Goal: Task Accomplishment & Management: Use online tool/utility

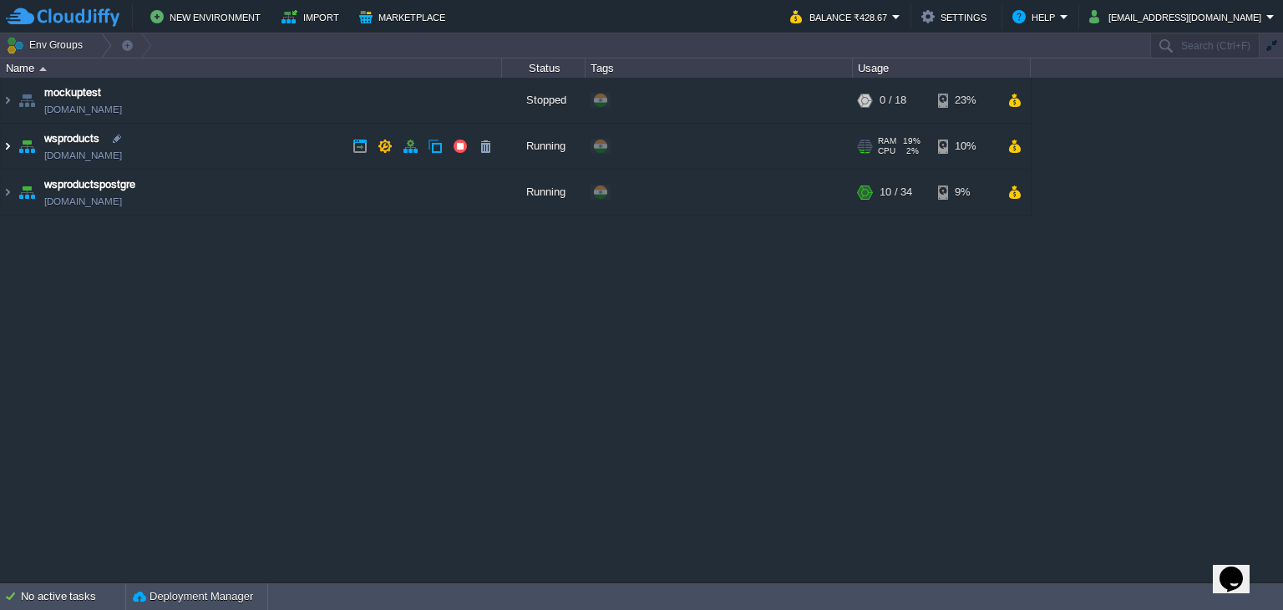
click at [8, 149] on img at bounding box center [7, 146] width 13 height 45
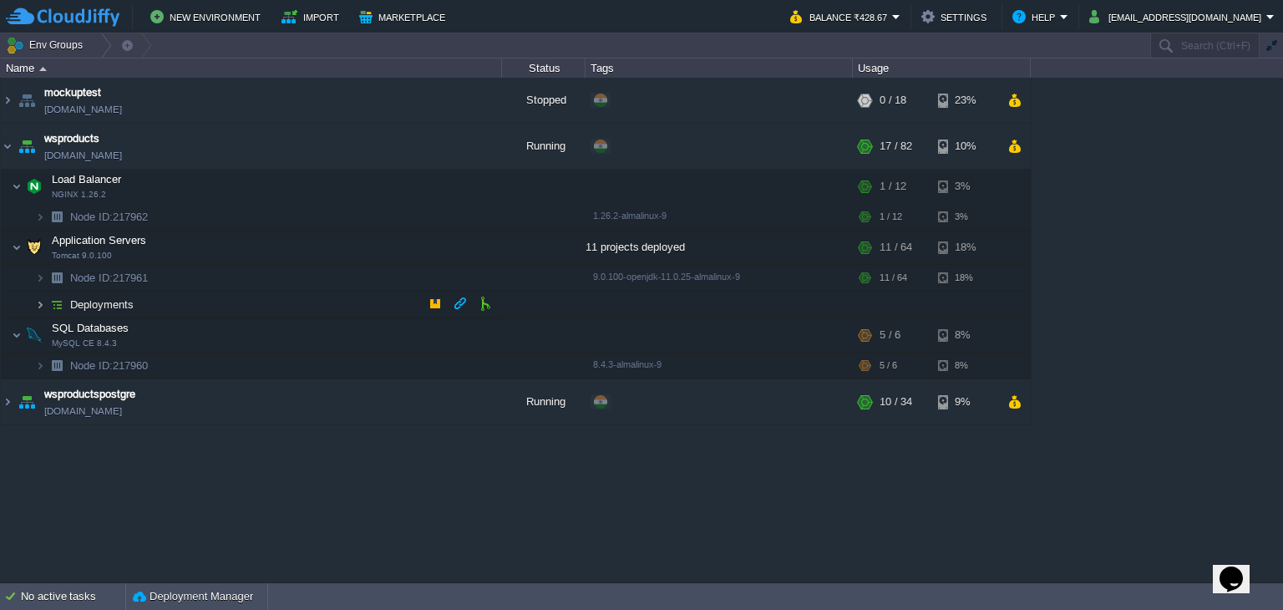
click at [43, 311] on img at bounding box center [40, 305] width 10 height 26
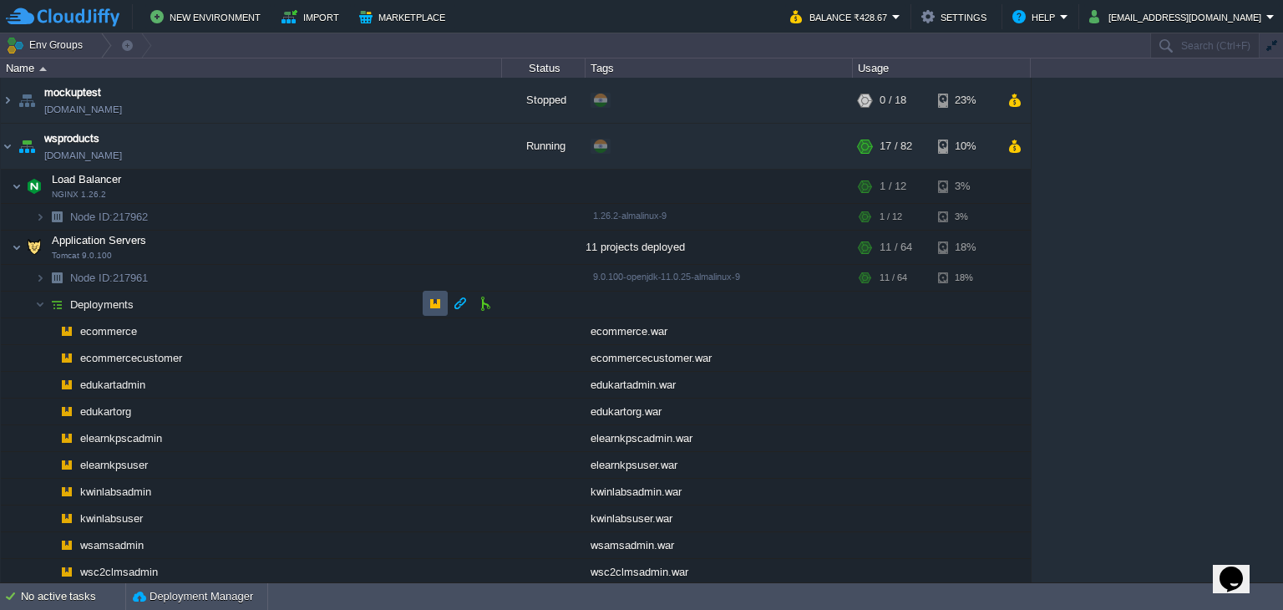
click at [434, 304] on button "button" at bounding box center [435, 303] width 15 height 15
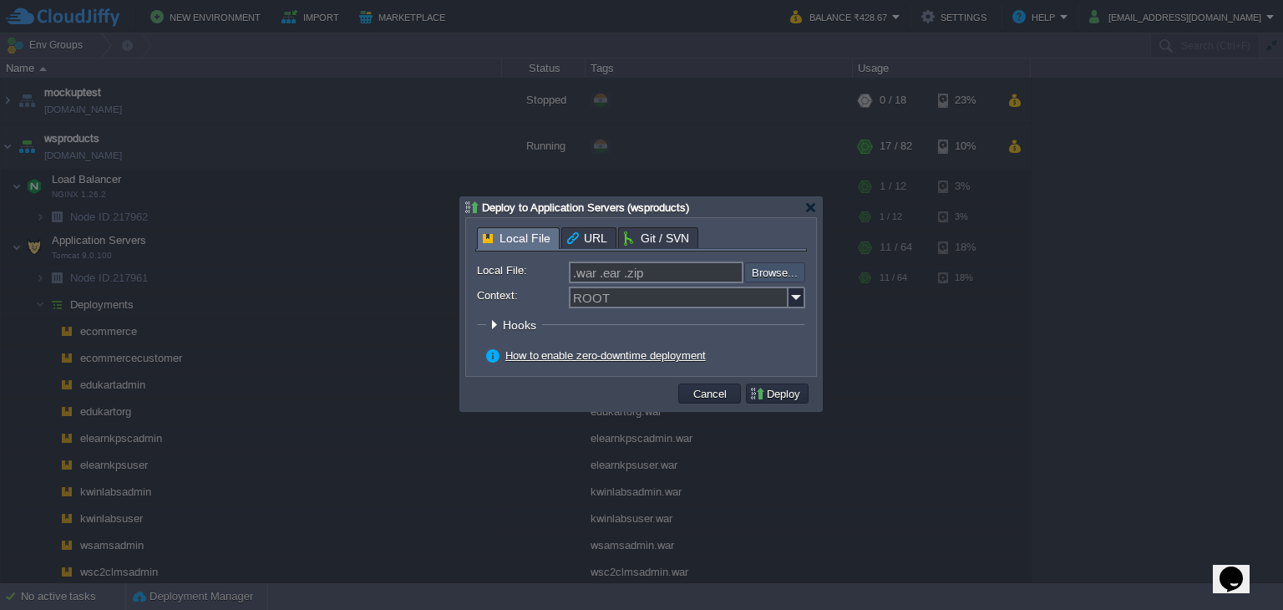
click at [768, 275] on input "file" at bounding box center [699, 272] width 211 height 20
type input "C:\fakepath\ecommercecustomer.war"
type input "ecommercecustomer.war"
drag, startPoint x: 687, startPoint y: 270, endPoint x: 563, endPoint y: 265, distance: 123.7
click at [563, 265] on div "Local File: ecommercecustomer.war Browse..." at bounding box center [641, 272] width 328 height 22
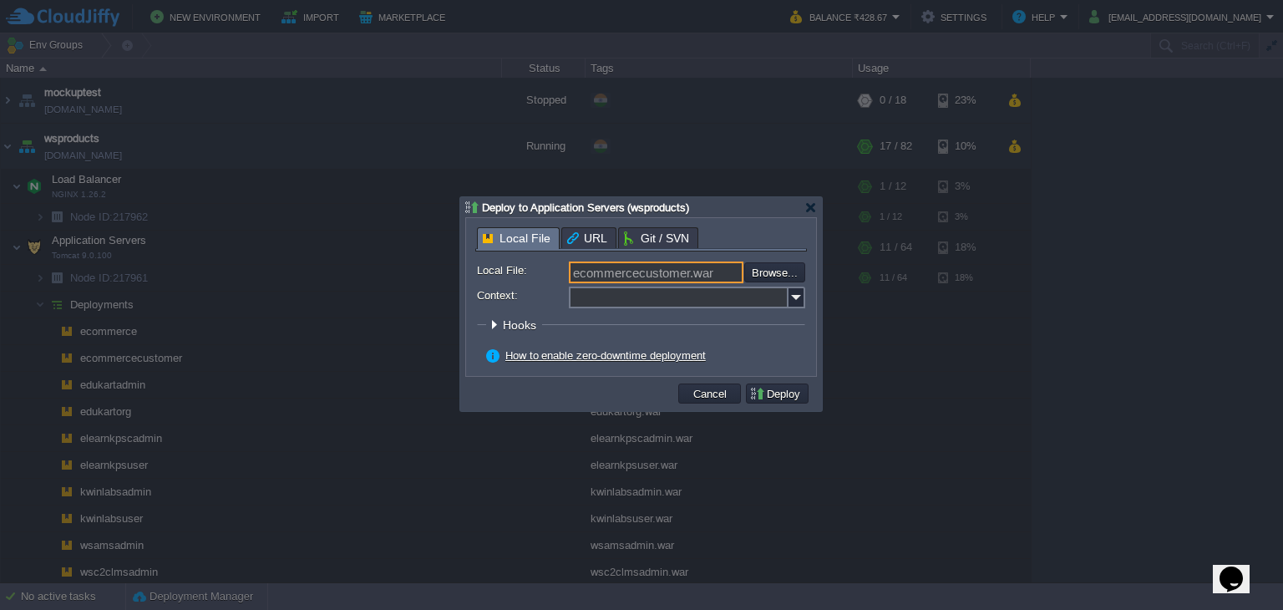
click at [633, 288] on input "Context:" at bounding box center [679, 297] width 220 height 22
paste input "ecommercecustomer"
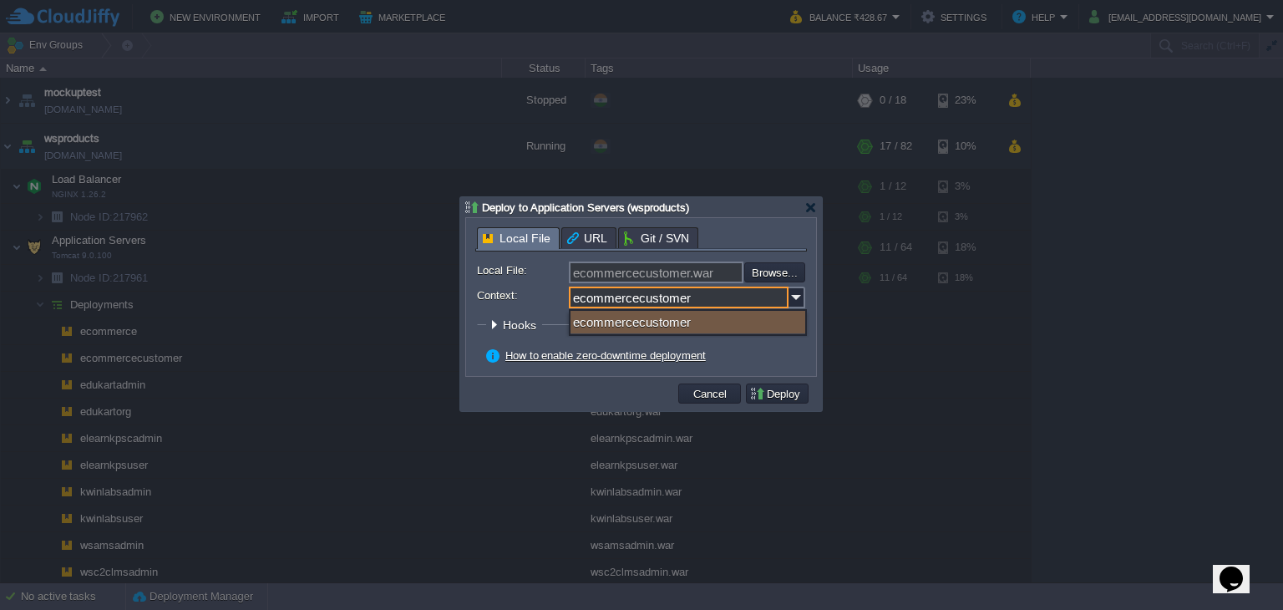
type input "ecommercecustomer"
click at [664, 322] on div "ecommercecustomer" at bounding box center [687, 322] width 235 height 23
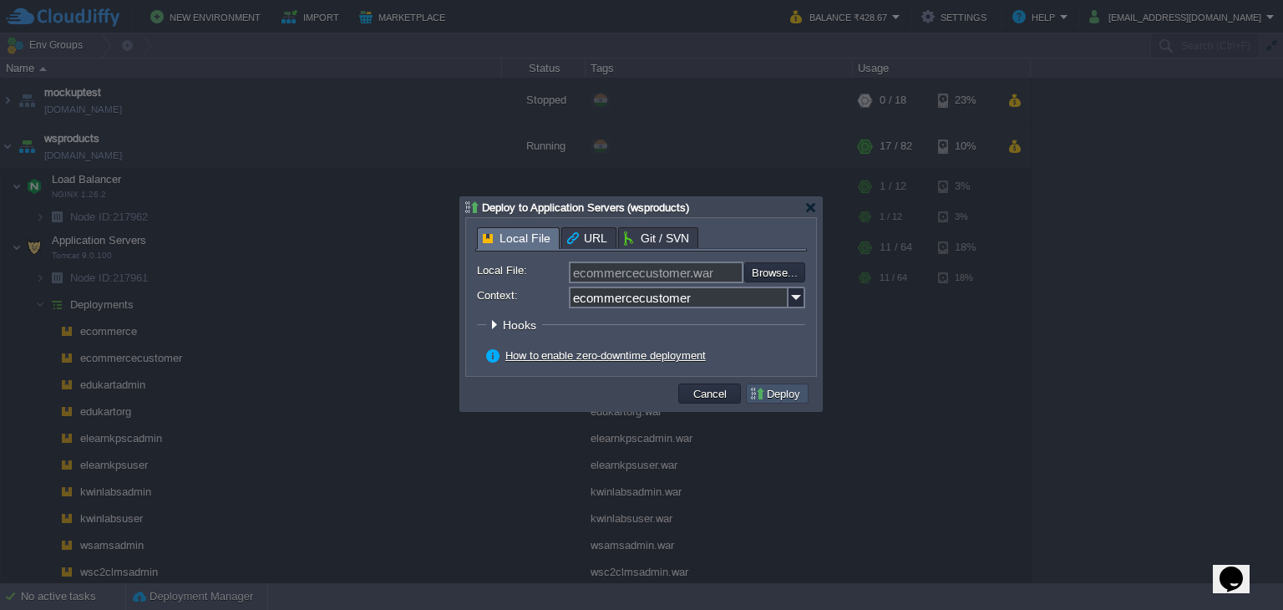
click at [766, 400] on button "Deploy" at bounding box center [777, 393] width 56 height 15
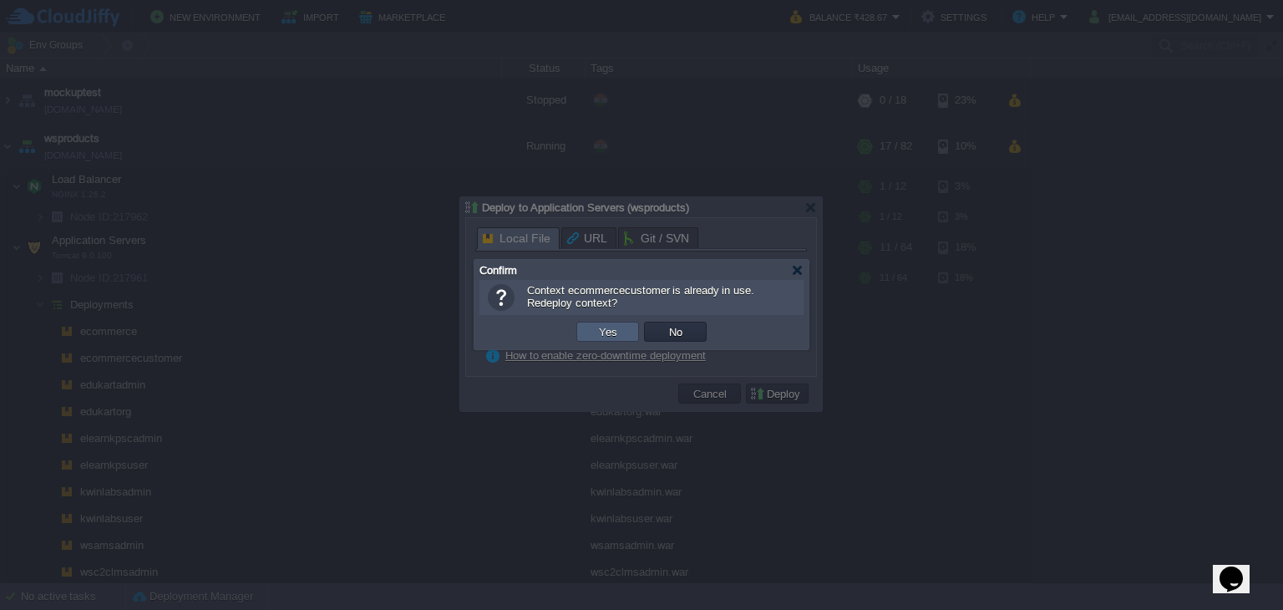
click at [602, 332] on button "Yes" at bounding box center [608, 331] width 28 height 15
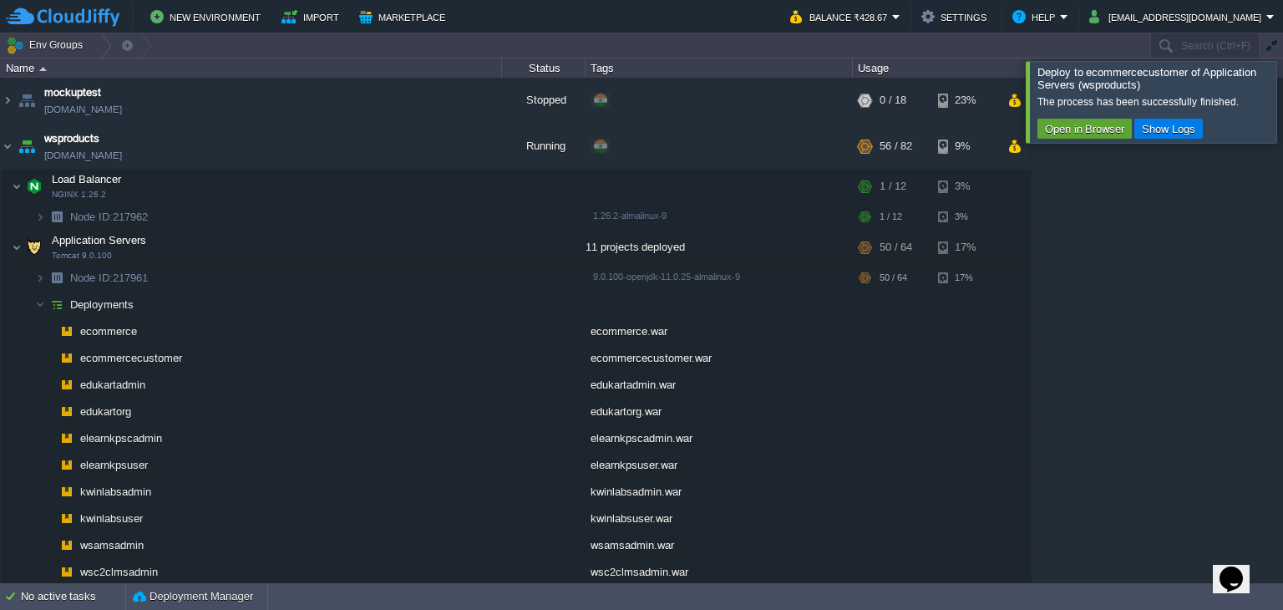
click at [1282, 104] on div at bounding box center [1303, 101] width 0 height 81
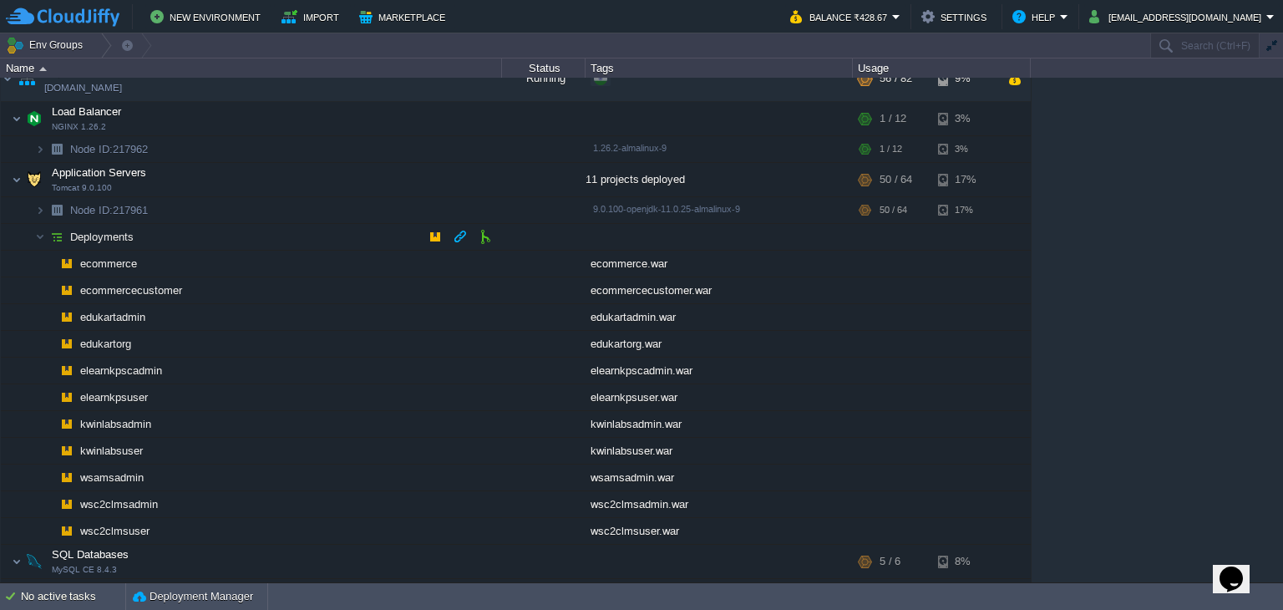
scroll to position [134, 0]
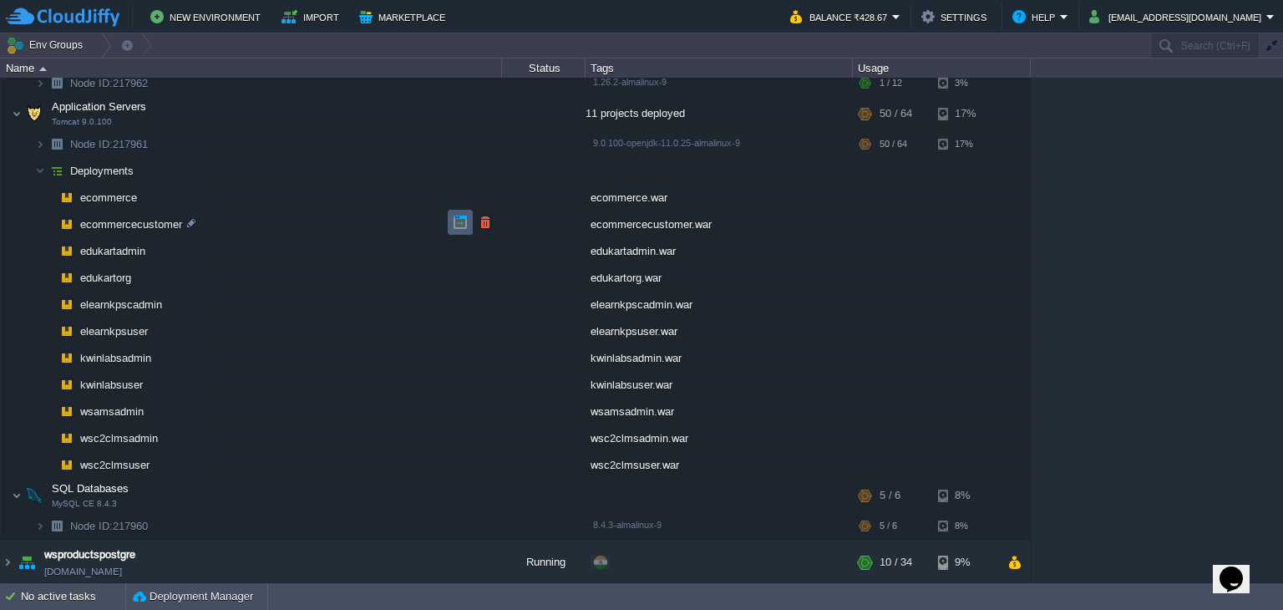
click at [454, 225] on button "button" at bounding box center [460, 222] width 15 height 15
click at [431, 168] on button "button" at bounding box center [435, 169] width 15 height 15
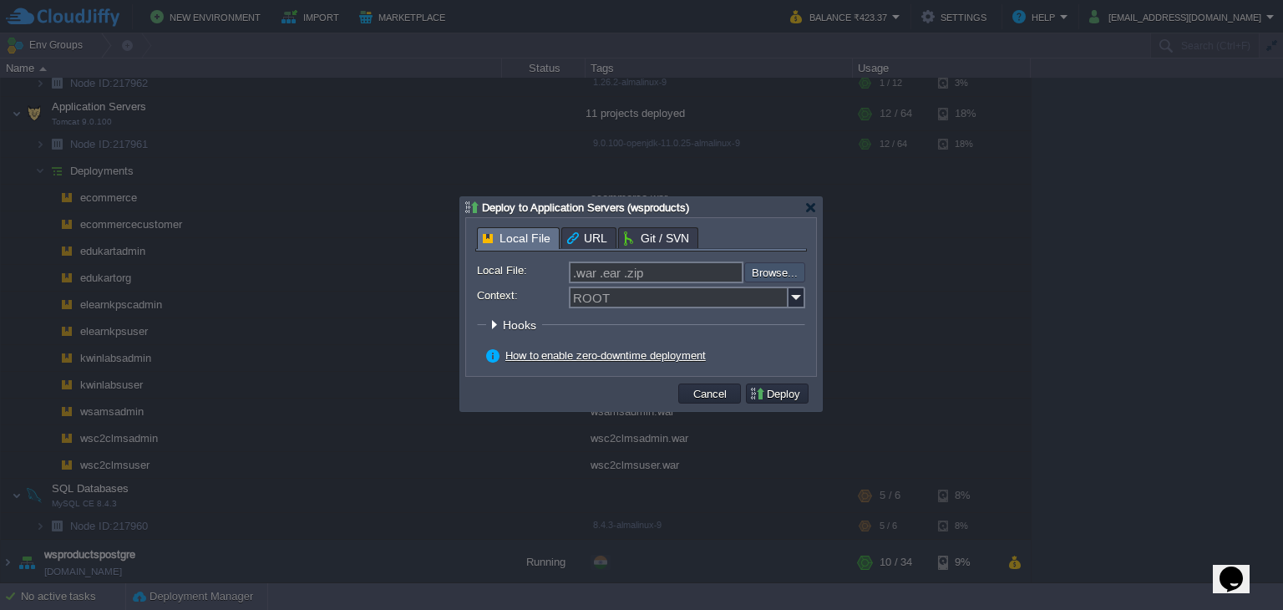
click at [778, 271] on input "file" at bounding box center [699, 272] width 211 height 20
type input "C:\fakepath\ecommercecustomer.war"
type input "ecommercecustomer.war"
click at [801, 303] on img at bounding box center [796, 297] width 17 height 22
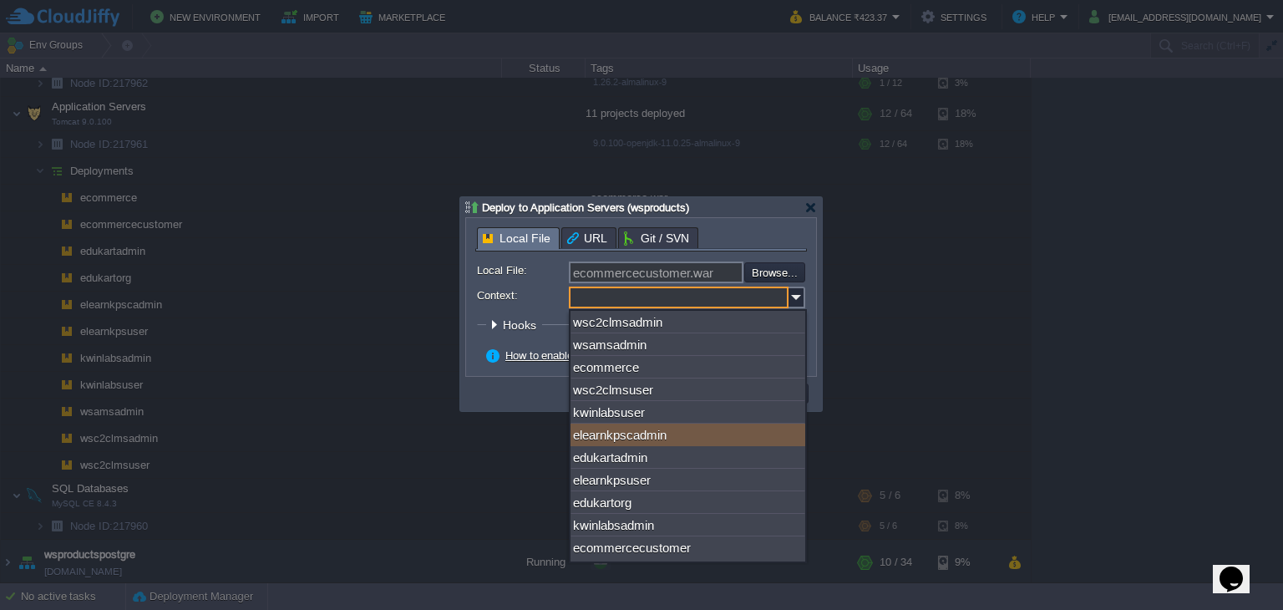
scroll to position [7, 0]
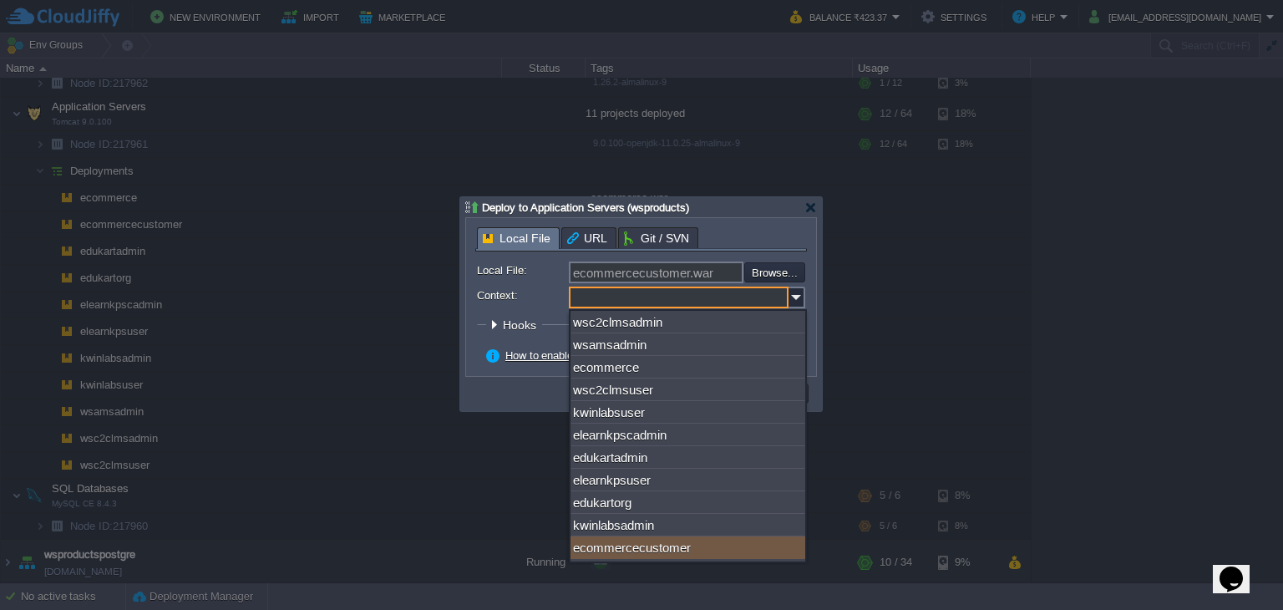
click at [716, 541] on div "ecommercecustomer" at bounding box center [687, 547] width 235 height 23
type input "ecommercecustomer"
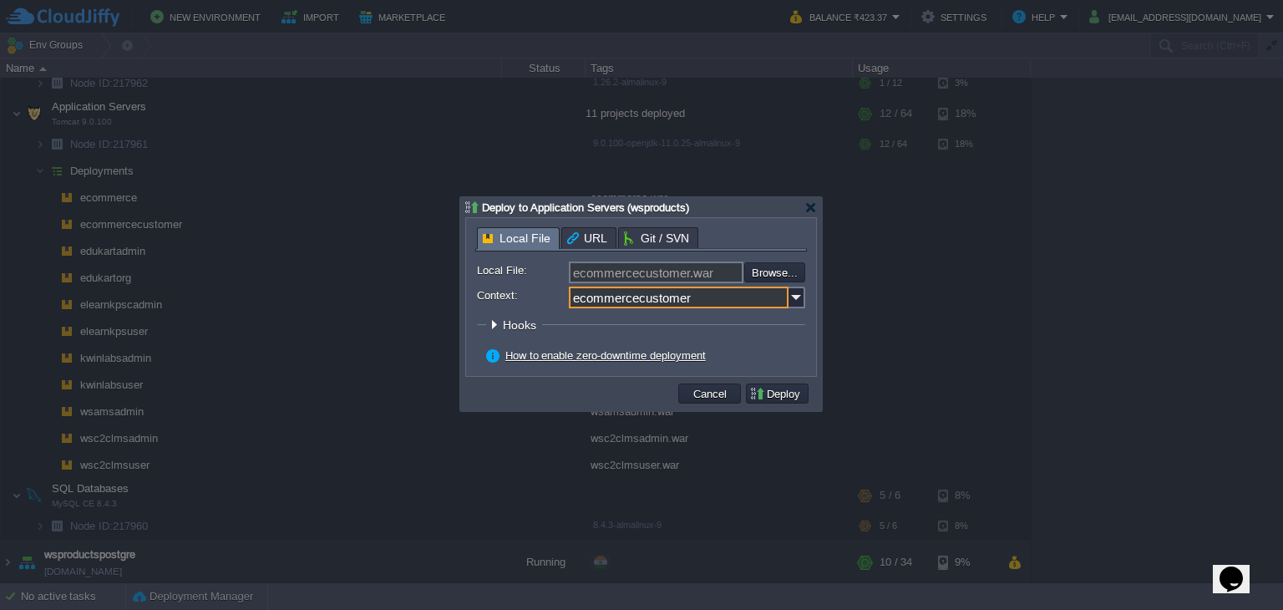
click at [793, 398] on button "Deploy" at bounding box center [777, 393] width 56 height 15
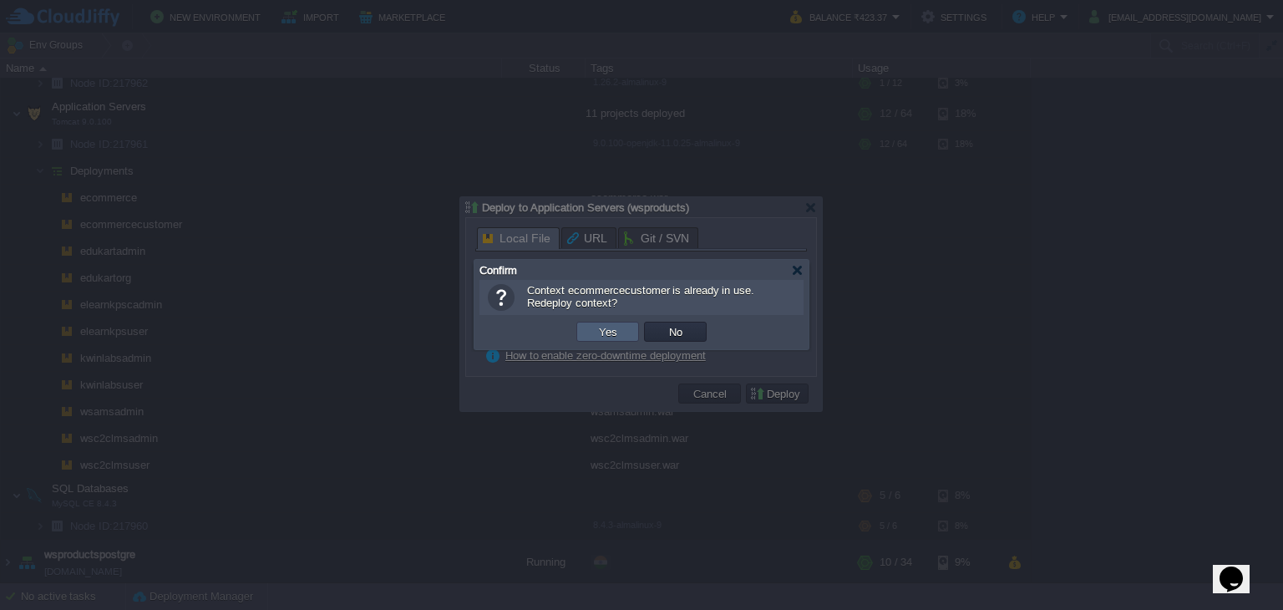
click at [619, 331] on button "Yes" at bounding box center [608, 331] width 28 height 15
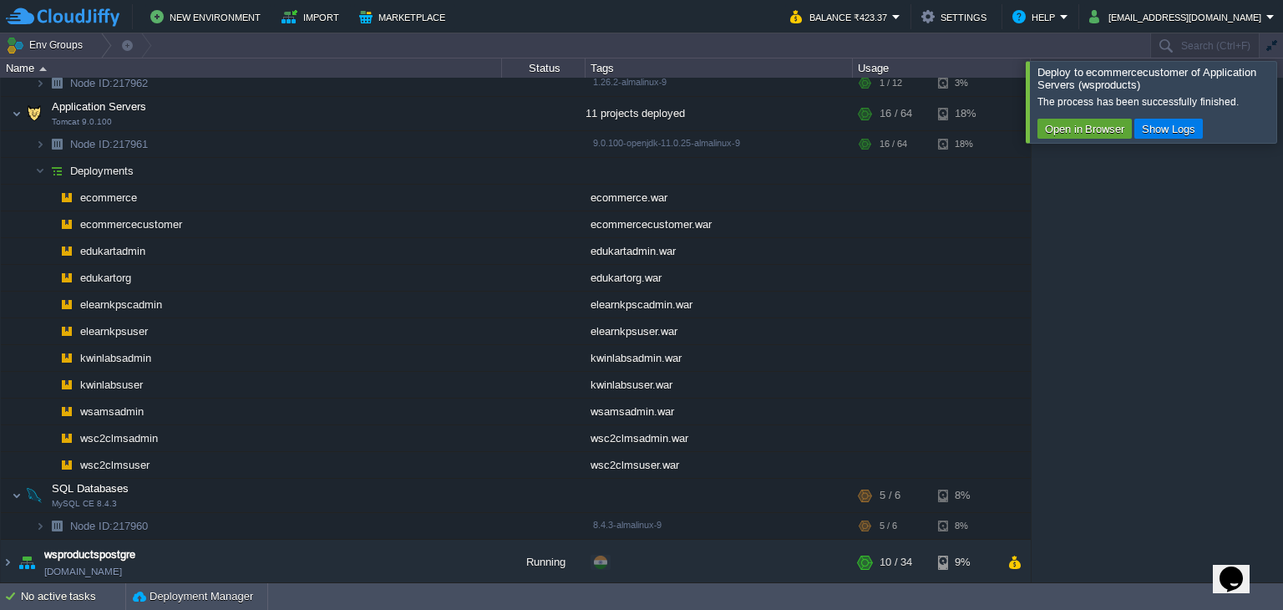
click at [1282, 99] on div at bounding box center [1303, 101] width 0 height 81
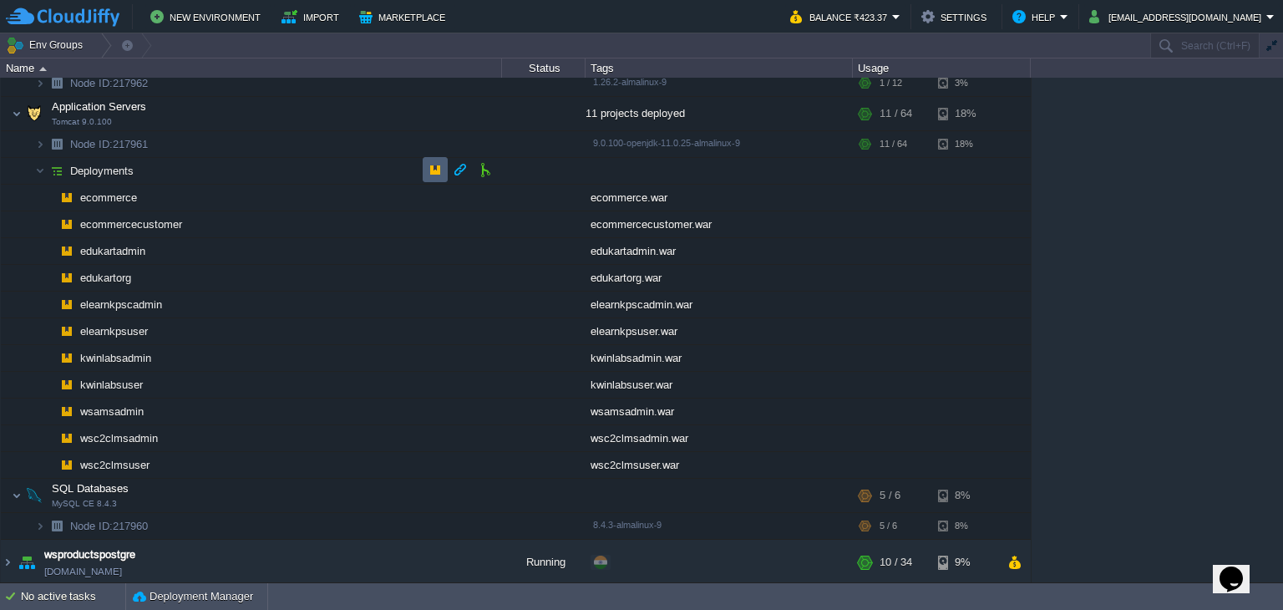
click at [434, 165] on button "button" at bounding box center [435, 169] width 15 height 15
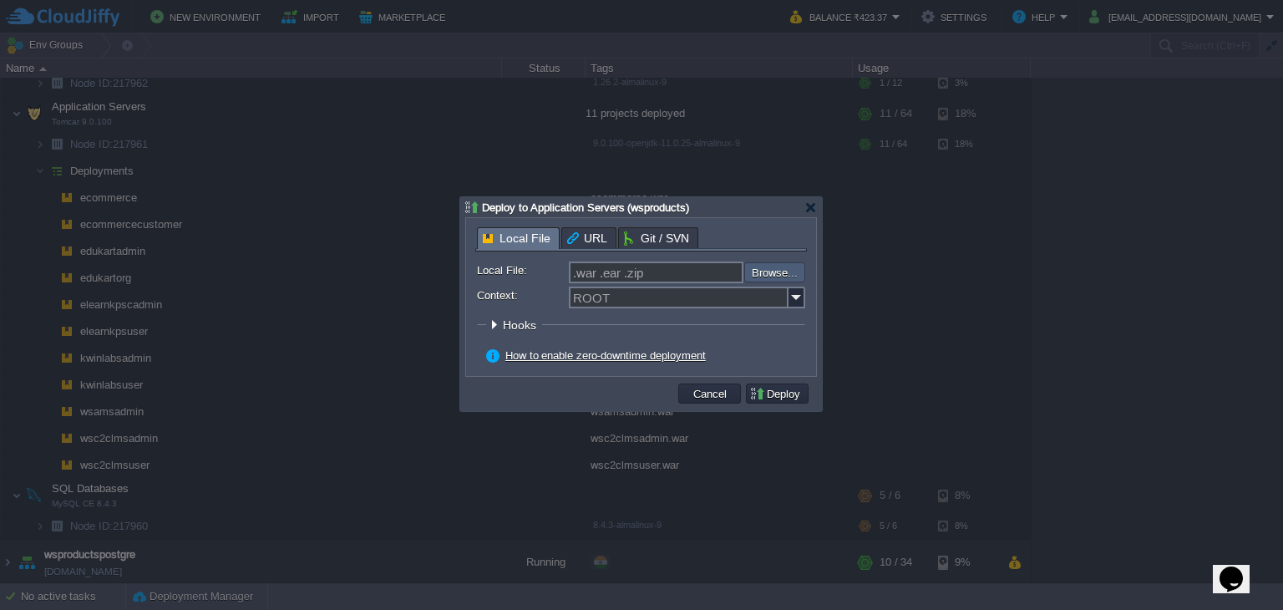
click at [781, 271] on input "file" at bounding box center [699, 272] width 211 height 20
type input "C:\fakepath\ecommercecustomer.war"
type input "ecommercecustomer.war"
click at [799, 299] on img at bounding box center [796, 297] width 17 height 22
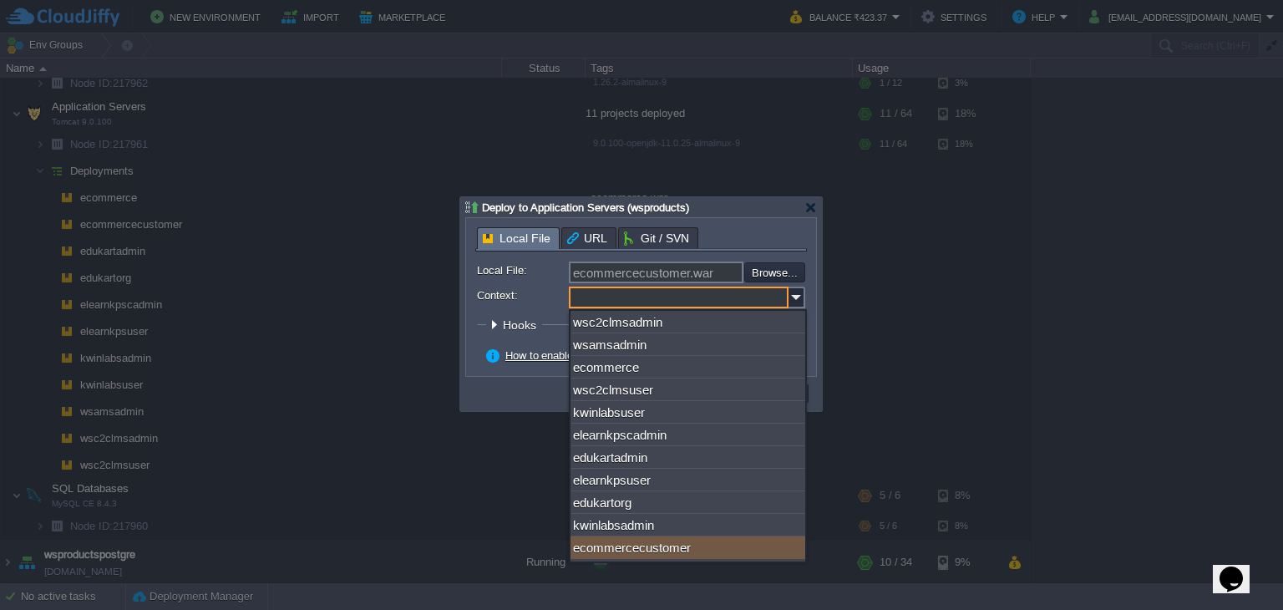
click at [692, 542] on div "ecommercecustomer" at bounding box center [687, 547] width 235 height 23
type input "ecommercecustomer"
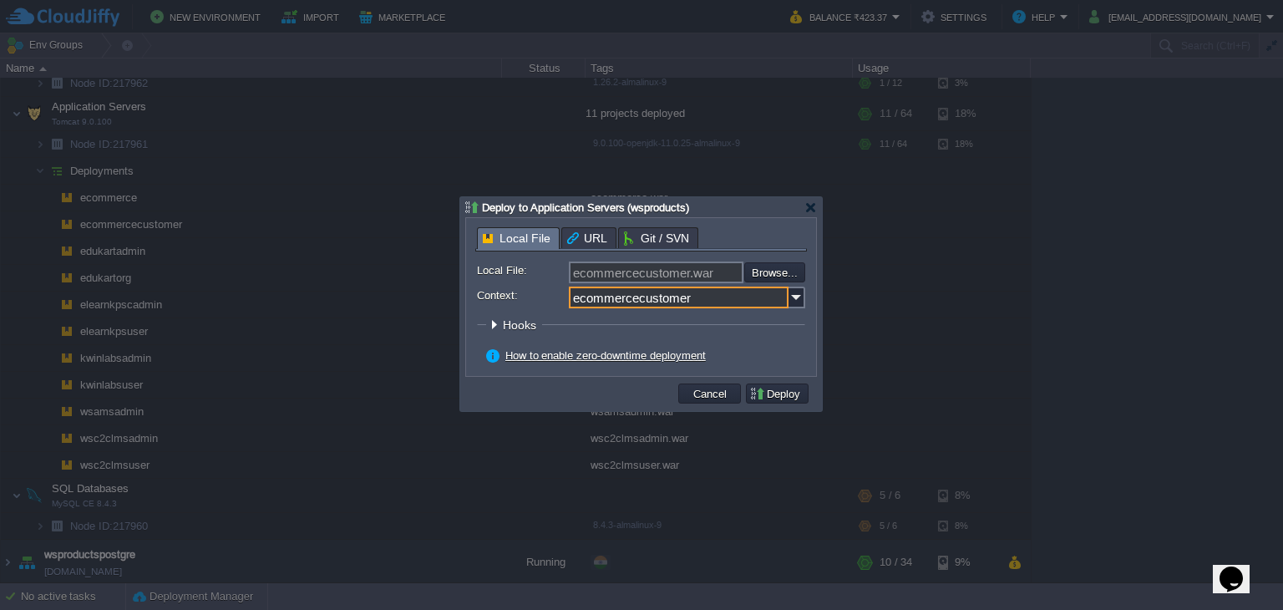
click at [789, 396] on button "Deploy" at bounding box center [777, 393] width 56 height 15
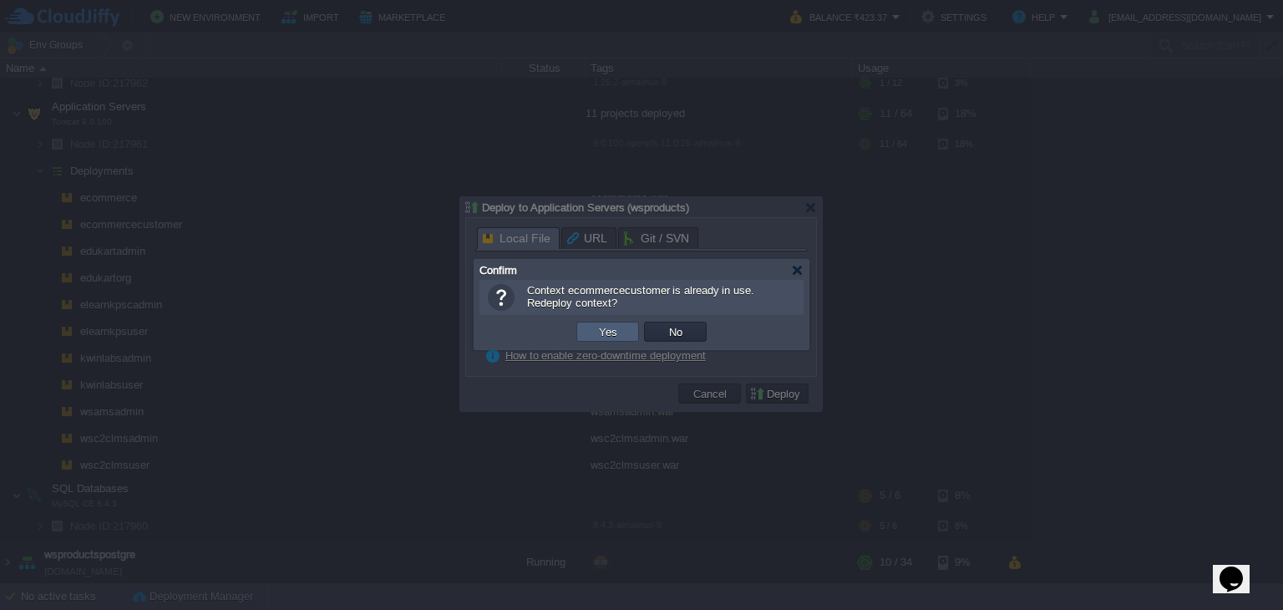
click at [621, 337] on td "Yes" at bounding box center [607, 332] width 63 height 20
